Goal: Information Seeking & Learning: Learn about a topic

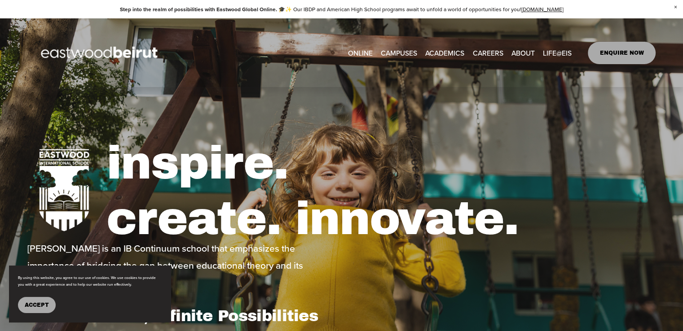
click at [0, 0] on span "Academics" at bounding box center [0, 0] width 0 height 0
type input "*****"
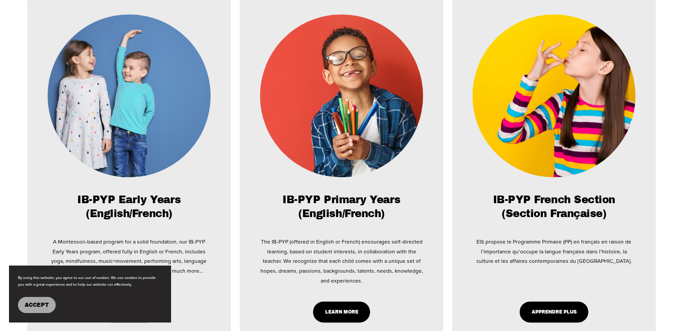
scroll to position [594, 0]
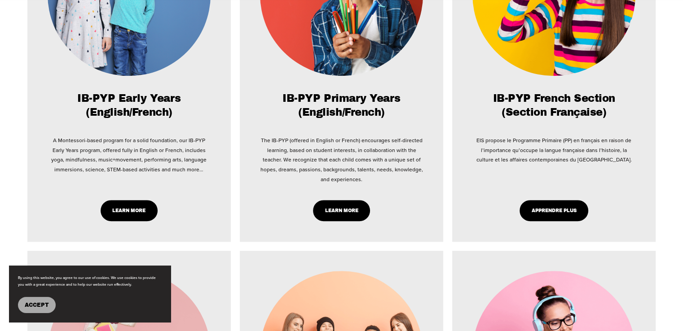
click at [339, 215] on link "Learn More" at bounding box center [341, 210] width 57 height 21
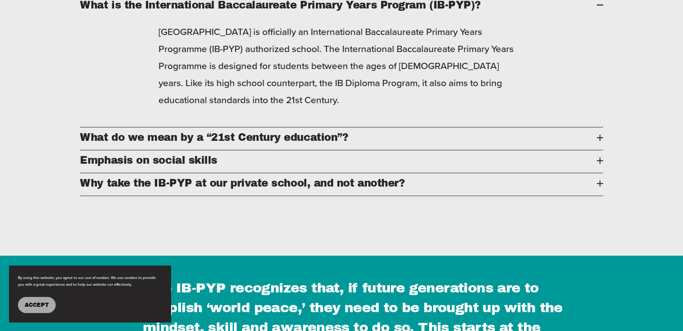
scroll to position [546, 0]
click at [330, 143] on span "What do we mean by a “21st Century education”?" at bounding box center [338, 137] width 516 height 11
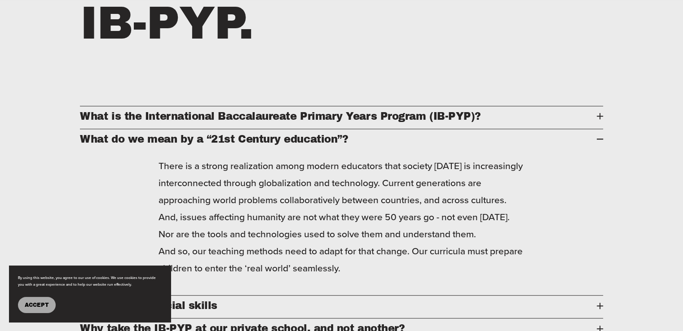
scroll to position [434, 0]
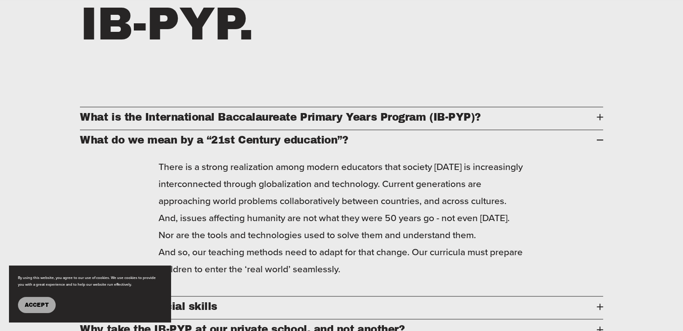
click at [319, 118] on span "What is the International Baccalaureate Primary Years Program (IB-PYP)?" at bounding box center [338, 117] width 516 height 11
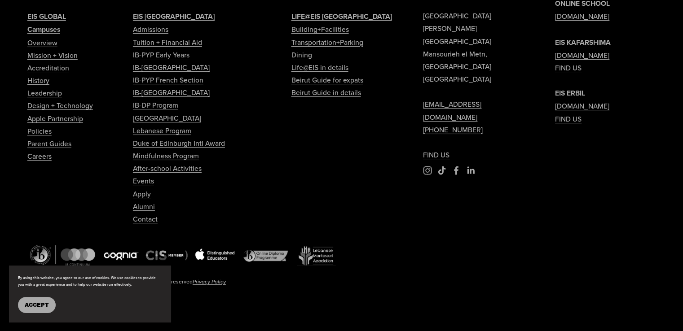
scroll to position [3452, 0]
